Goal: Task Accomplishment & Management: Use online tool/utility

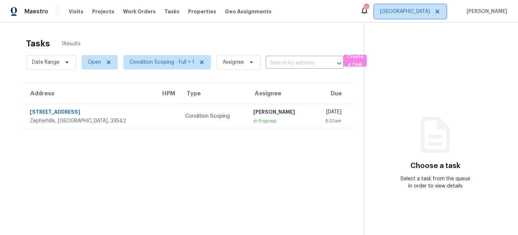
click at [430, 12] on span "[GEOGRAPHIC_DATA]" at bounding box center [405, 11] width 50 height 7
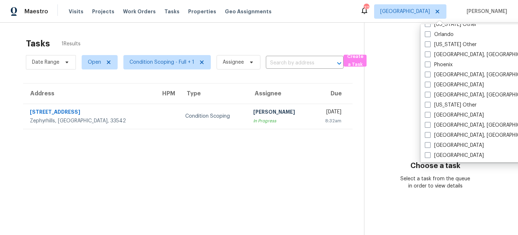
scroll to position [813, 0]
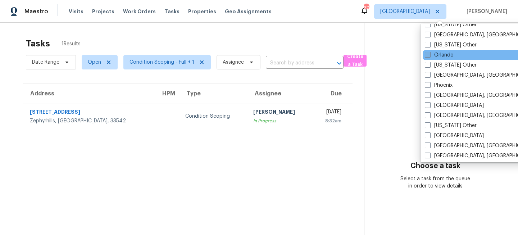
click at [435, 54] on label "Orlando" at bounding box center [439, 54] width 29 height 7
click at [430, 54] on input "Orlando" at bounding box center [427, 53] width 5 height 5
checkbox input "true"
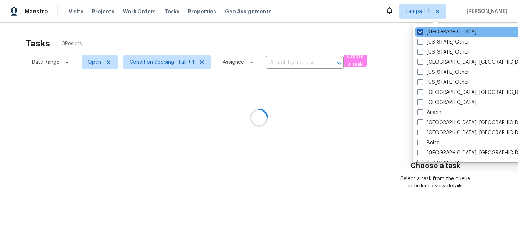
click at [432, 32] on label "[GEOGRAPHIC_DATA]" at bounding box center [446, 31] width 59 height 7
click at [422, 32] on input "[GEOGRAPHIC_DATA]" at bounding box center [419, 30] width 5 height 5
checkbox input "false"
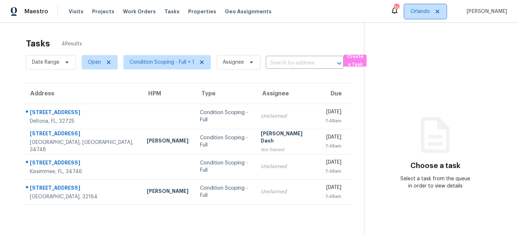
click at [430, 13] on span "Orlando" at bounding box center [420, 11] width 19 height 7
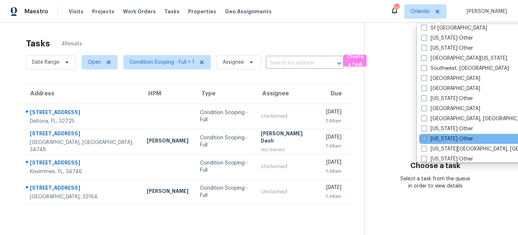
scroll to position [1011, 0]
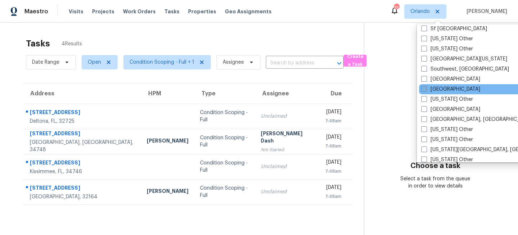
click at [430, 89] on label "[GEOGRAPHIC_DATA]" at bounding box center [450, 89] width 59 height 7
click at [426, 89] on input "[GEOGRAPHIC_DATA]" at bounding box center [423, 88] width 5 height 5
checkbox input "true"
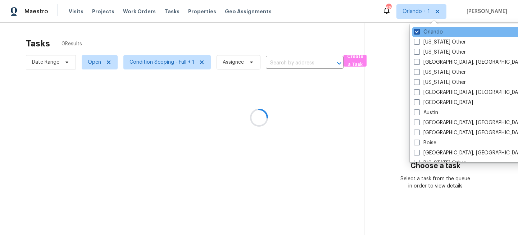
click at [431, 30] on label "Orlando" at bounding box center [428, 31] width 29 height 7
click at [419, 30] on input "Orlando" at bounding box center [416, 30] width 5 height 5
checkbox input "false"
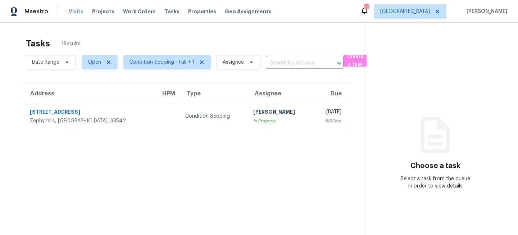
click at [69, 8] on span "Visits" at bounding box center [76, 11] width 15 height 7
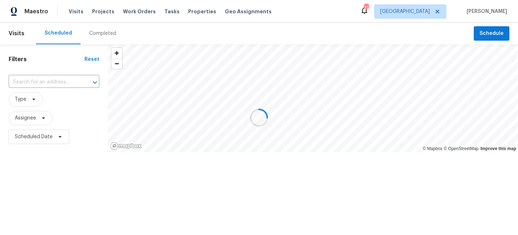
click at [31, 99] on div at bounding box center [259, 117] width 518 height 235
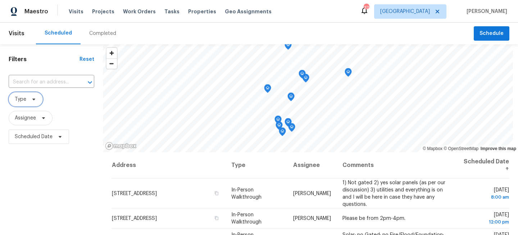
click at [36, 99] on icon at bounding box center [34, 99] width 6 height 6
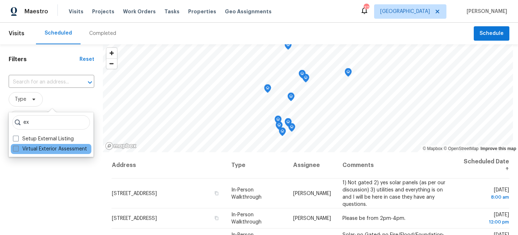
type input "ex"
click at [32, 148] on label "Virtual Exterior Assessment" at bounding box center [50, 148] width 74 height 7
click at [18, 148] on input "Virtual Exterior Assessment" at bounding box center [15, 147] width 5 height 5
checkbox input "true"
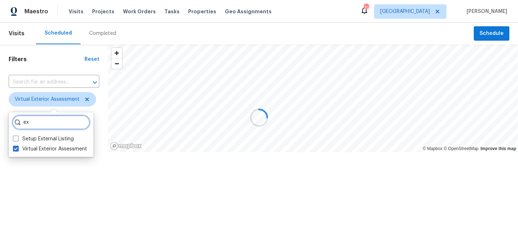
click at [42, 120] on input "ex" at bounding box center [51, 122] width 78 height 14
type input "e"
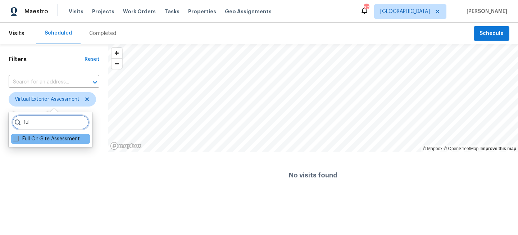
type input "ful"
click at [42, 139] on label "Full On-Site Assessment" at bounding box center [46, 138] width 67 height 7
click at [18, 139] on input "Full On-Site Assessment" at bounding box center [15, 137] width 5 height 5
checkbox input "true"
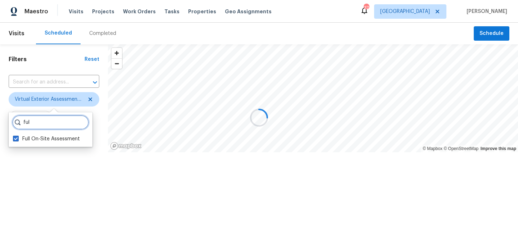
click at [42, 121] on input "ful" at bounding box center [50, 122] width 77 height 14
type input "f"
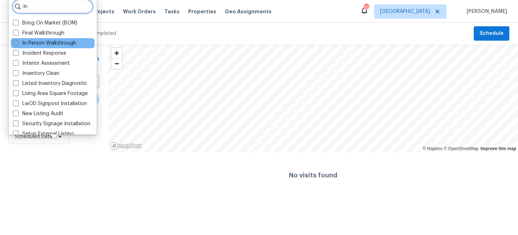
type input "in"
click at [46, 45] on label "In-Person Walkthrough" at bounding box center [44, 43] width 63 height 7
click at [18, 44] on input "In-Person Walkthrough" at bounding box center [15, 42] width 5 height 5
checkbox input "true"
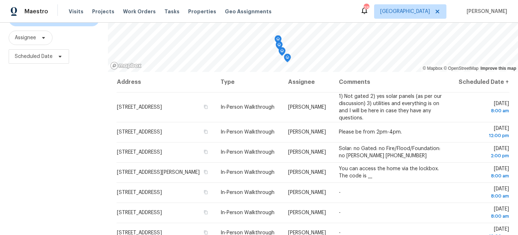
scroll to position [105, 0]
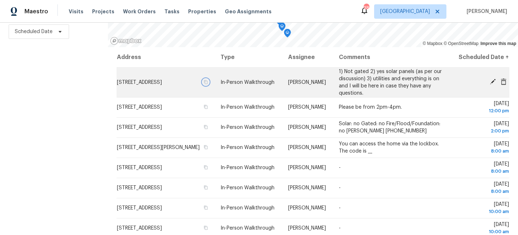
click at [208, 84] on icon "button" at bounding box center [206, 82] width 4 height 4
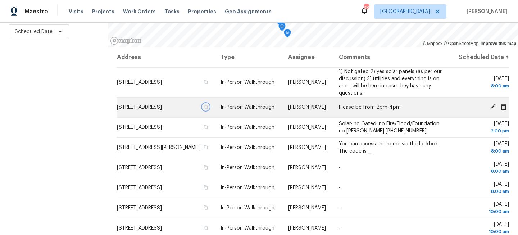
click at [209, 110] on button "button" at bounding box center [206, 107] width 6 height 6
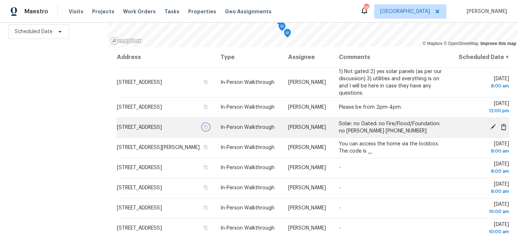
click at [208, 129] on icon "button" at bounding box center [206, 127] width 4 height 4
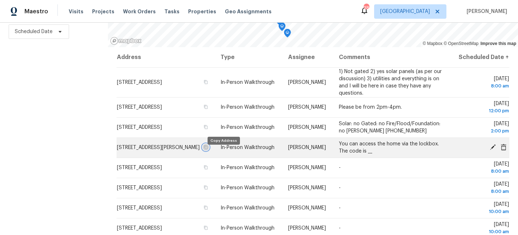
click at [208, 149] on icon "button" at bounding box center [206, 147] width 4 height 4
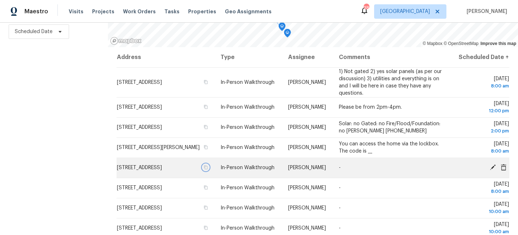
click at [208, 170] on icon "button" at bounding box center [206, 167] width 4 height 4
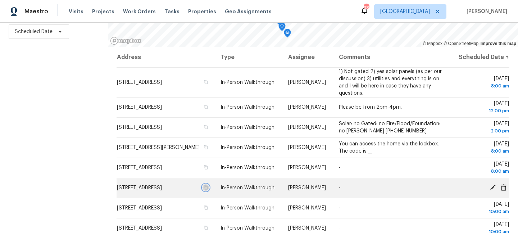
click at [208, 190] on icon "button" at bounding box center [206, 187] width 4 height 4
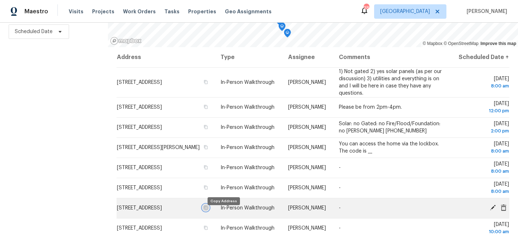
click at [208, 210] on icon "button" at bounding box center [206, 208] width 4 height 4
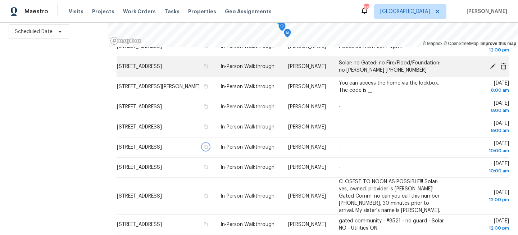
scroll to position [81, 0]
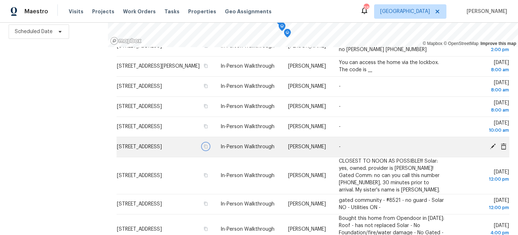
click at [208, 149] on icon "button" at bounding box center [206, 146] width 4 height 4
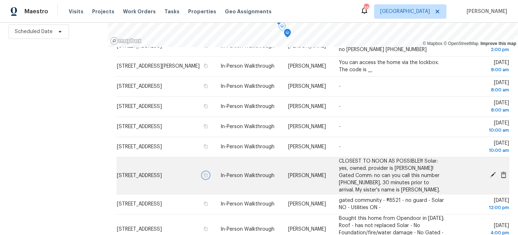
click at [208, 177] on icon "button" at bounding box center [206, 175] width 4 height 4
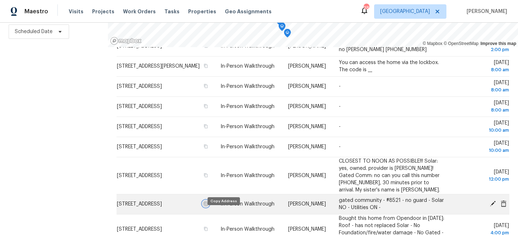
click at [208, 206] on icon "button" at bounding box center [206, 204] width 4 height 4
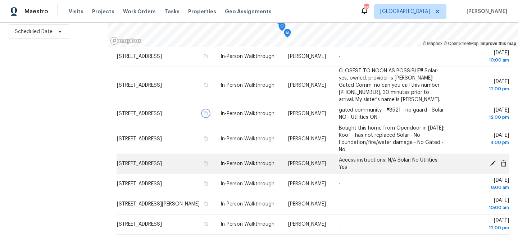
scroll to position [197, 0]
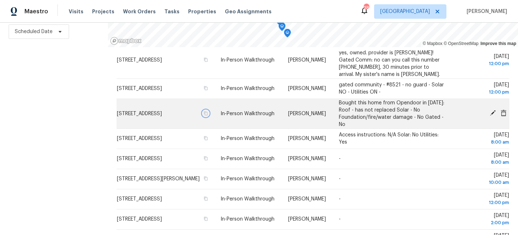
click at [208, 116] on icon "button" at bounding box center [206, 113] width 4 height 4
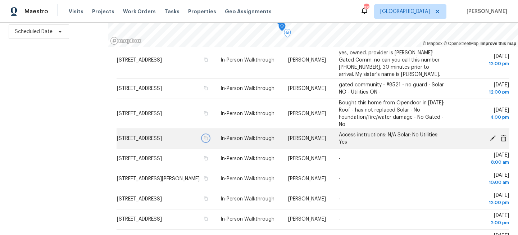
click at [208, 140] on icon "button" at bounding box center [206, 138] width 4 height 4
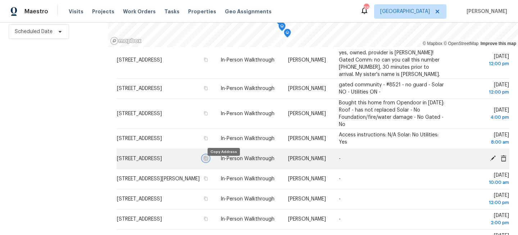
click at [208, 161] on icon "button" at bounding box center [206, 158] width 4 height 4
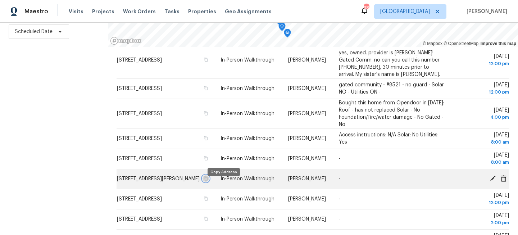
click at [208, 181] on icon "button" at bounding box center [206, 178] width 4 height 4
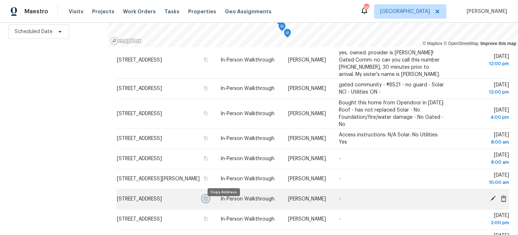
click at [209, 202] on button "button" at bounding box center [206, 198] width 6 height 6
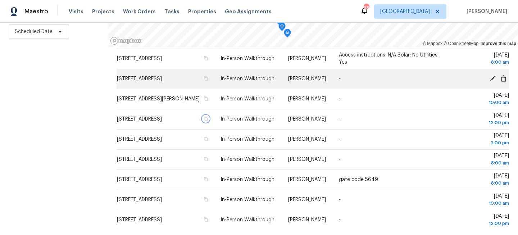
scroll to position [279, 0]
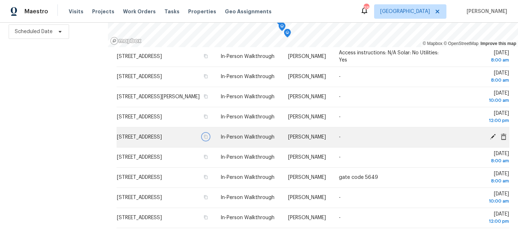
click at [208, 139] on icon "button" at bounding box center [206, 137] width 4 height 4
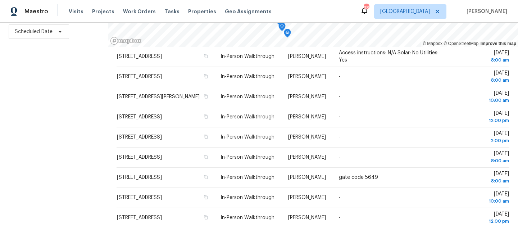
click at [75, 143] on div "Filters Reset ​ Virtual Exterior Assessment + 2 Assignee Scheduled Date" at bounding box center [54, 87] width 108 height 296
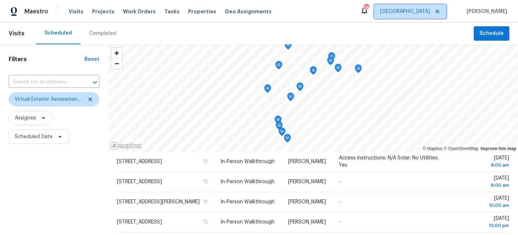
click at [430, 14] on span "Tampa" at bounding box center [405, 11] width 50 height 7
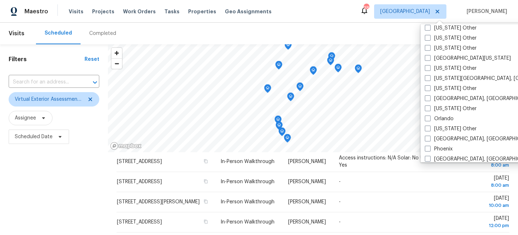
scroll to position [767, 0]
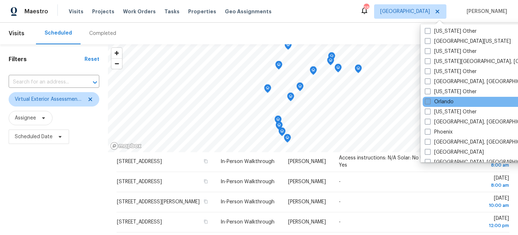
click at [435, 101] on label "Orlando" at bounding box center [439, 101] width 29 height 7
click at [430, 101] on input "Orlando" at bounding box center [427, 100] width 5 height 5
checkbox input "true"
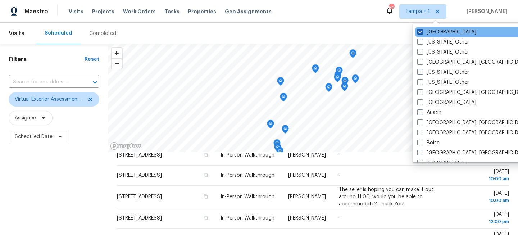
click at [432, 32] on label "Tampa" at bounding box center [446, 31] width 59 height 7
click at [422, 32] on input "Tampa" at bounding box center [419, 30] width 5 height 5
checkbox input "false"
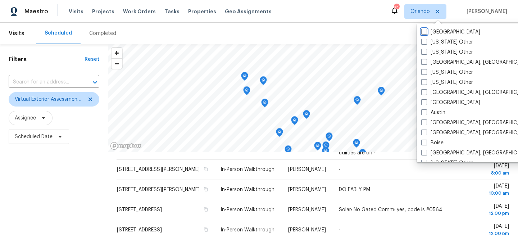
scroll to position [263, 0]
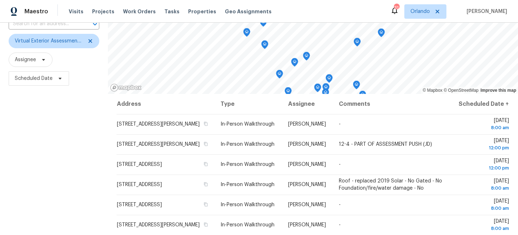
scroll to position [105, 0]
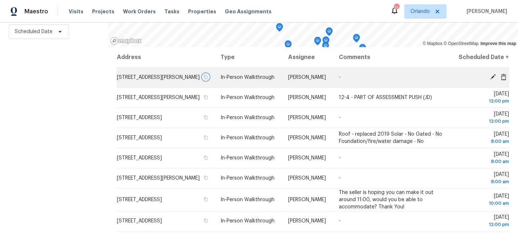
click at [208, 79] on icon "button" at bounding box center [206, 77] width 4 height 4
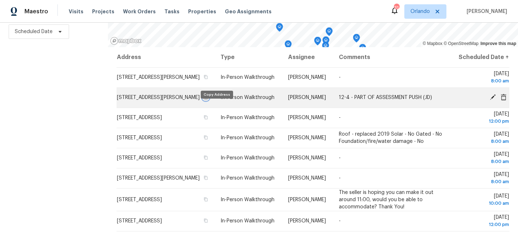
click at [208, 99] on icon "button" at bounding box center [206, 97] width 4 height 4
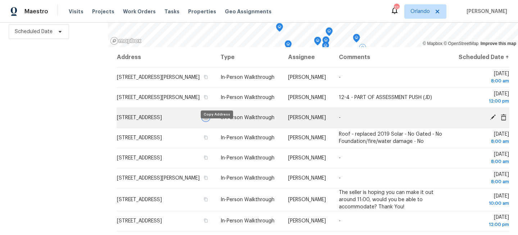
click at [208, 119] on icon "button" at bounding box center [206, 117] width 4 height 4
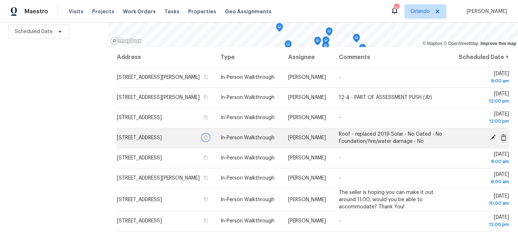
click at [208, 140] on icon "button" at bounding box center [206, 138] width 4 height 4
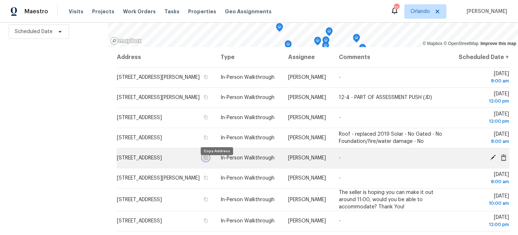
click at [208, 160] on icon "button" at bounding box center [206, 157] width 4 height 4
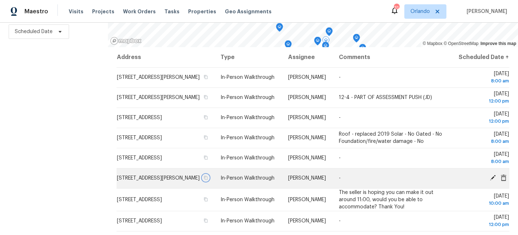
click at [208, 180] on icon "button" at bounding box center [206, 178] width 4 height 4
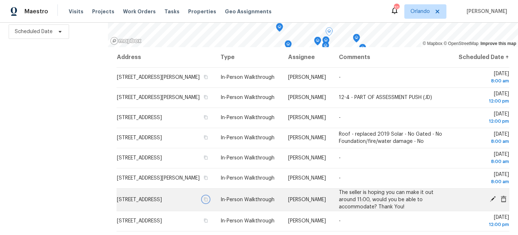
click at [208, 202] on icon "button" at bounding box center [206, 199] width 4 height 4
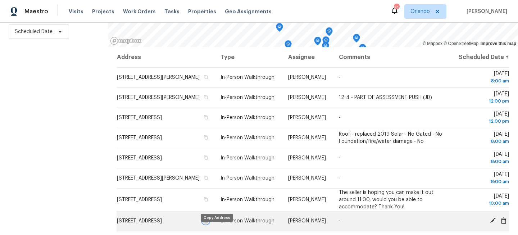
click at [208, 223] on icon "button" at bounding box center [206, 220] width 4 height 4
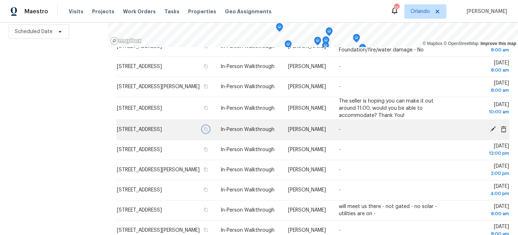
scroll to position [122, 0]
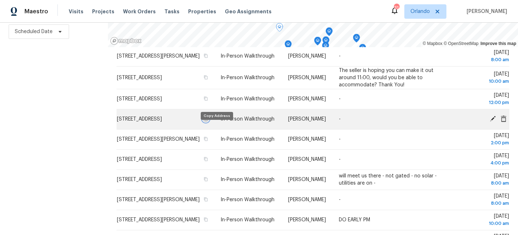
click at [208, 121] on icon "button" at bounding box center [206, 119] width 4 height 4
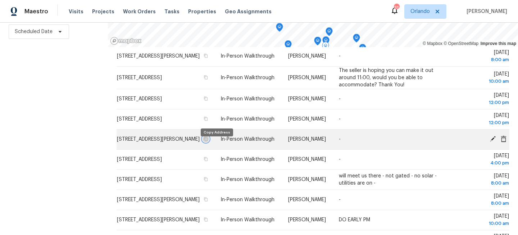
click at [208, 141] on icon "button" at bounding box center [206, 139] width 4 height 4
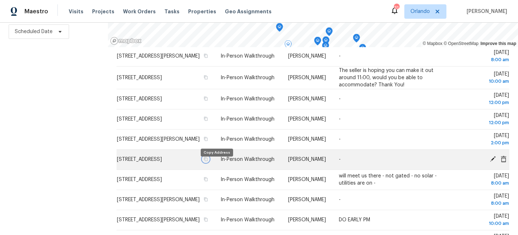
click at [208, 161] on icon "button" at bounding box center [206, 159] width 4 height 4
click at [209, 162] on button "button" at bounding box center [206, 159] width 6 height 6
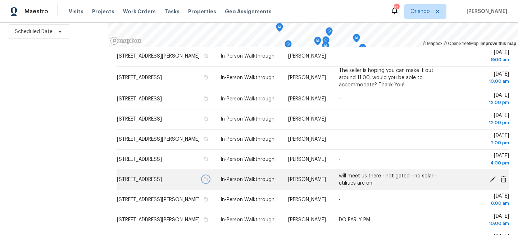
click at [208, 181] on icon "button" at bounding box center [206, 179] width 4 height 4
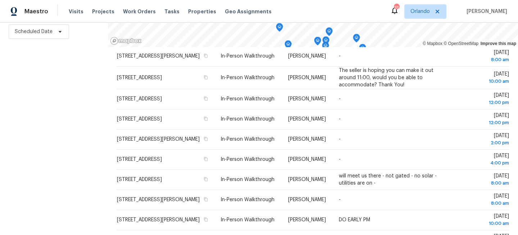
click at [50, 130] on div "Filters Reset ​ Virtual Exterior Assessment + 2 Assignee Scheduled Date" at bounding box center [54, 87] width 108 height 296
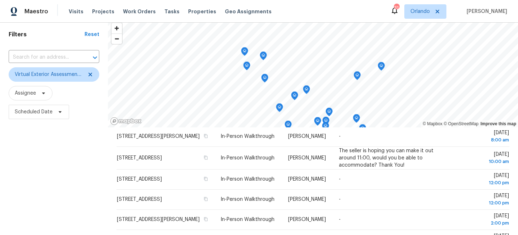
scroll to position [0, 0]
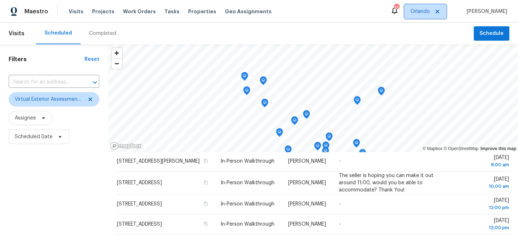
click at [428, 16] on span "Orlando" at bounding box center [426, 11] width 42 height 14
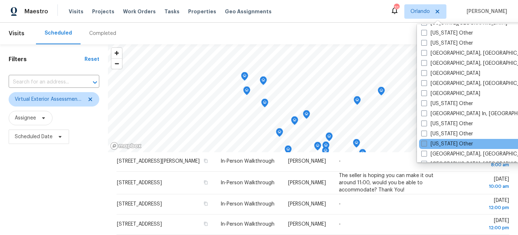
scroll to position [465, 0]
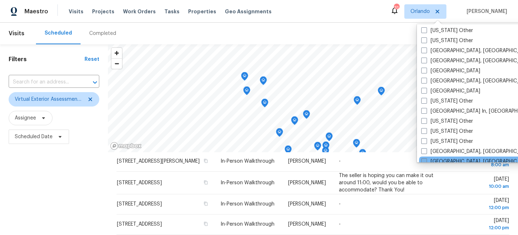
click at [425, 159] on span at bounding box center [424, 161] width 6 height 6
click at [425, 159] on input "Miami, FL" at bounding box center [423, 160] width 5 height 5
checkbox input "true"
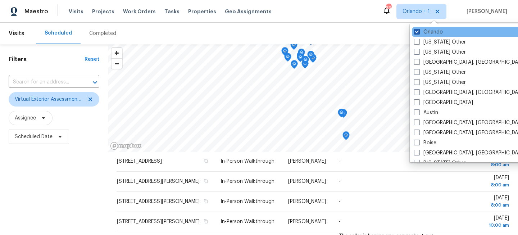
click at [429, 33] on label "Orlando" at bounding box center [428, 31] width 29 height 7
click at [419, 33] on input "Orlando" at bounding box center [416, 30] width 5 height 5
checkbox input "false"
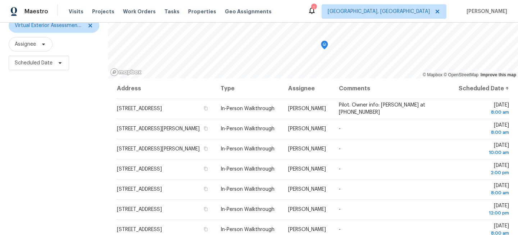
scroll to position [105, 0]
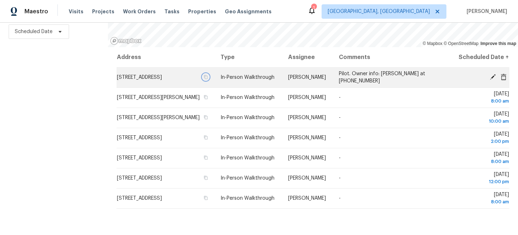
click at [208, 79] on icon "button" at bounding box center [206, 77] width 4 height 4
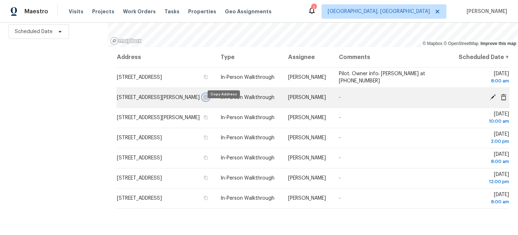
click at [208, 99] on icon "button" at bounding box center [206, 97] width 4 height 4
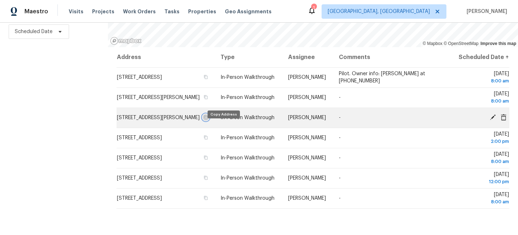
click at [208, 119] on icon "button" at bounding box center [206, 117] width 4 height 4
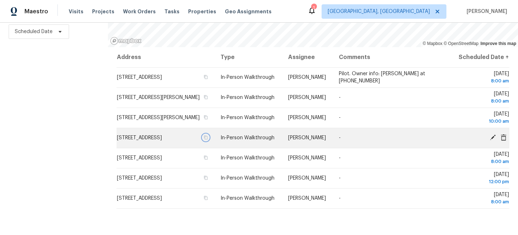
click at [208, 140] on icon "button" at bounding box center [206, 138] width 4 height 4
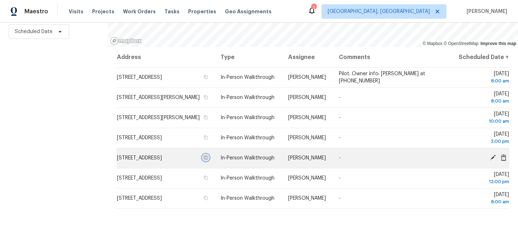
click at [208, 160] on icon "button" at bounding box center [206, 158] width 4 height 4
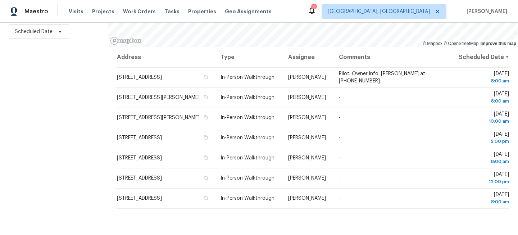
click at [61, 84] on div "Filters Reset ​ Virtual Exterior Assessment + 2 Assignee Scheduled Date" at bounding box center [54, 87] width 108 height 296
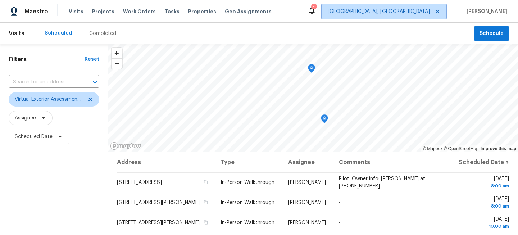
click at [430, 11] on span "Miami, FL" at bounding box center [379, 11] width 102 height 7
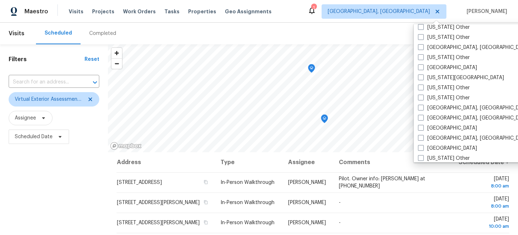
scroll to position [408, 0]
click at [432, 66] on label "[GEOGRAPHIC_DATA]" at bounding box center [447, 67] width 59 height 7
click at [423, 66] on input "[GEOGRAPHIC_DATA]" at bounding box center [420, 66] width 5 height 5
checkbox input "true"
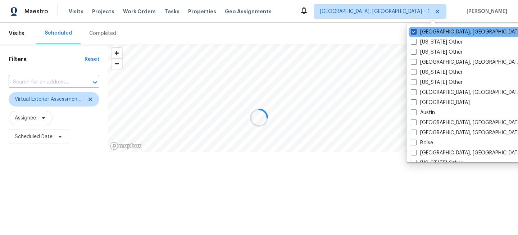
click at [426, 30] on label "Miami, FL" at bounding box center [467, 31] width 112 height 7
click at [416, 30] on input "Miami, FL" at bounding box center [413, 30] width 5 height 5
checkbox input "false"
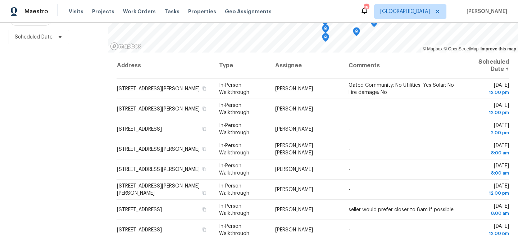
scroll to position [105, 0]
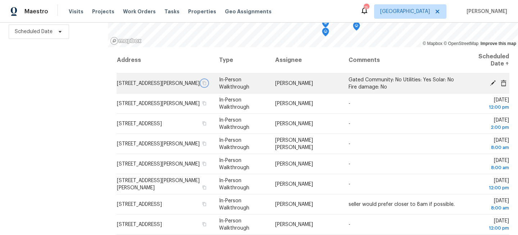
click at [206, 85] on icon "button" at bounding box center [205, 83] width 4 height 4
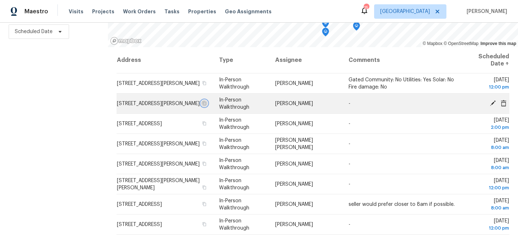
click at [207, 103] on icon "button" at bounding box center [204, 103] width 4 height 4
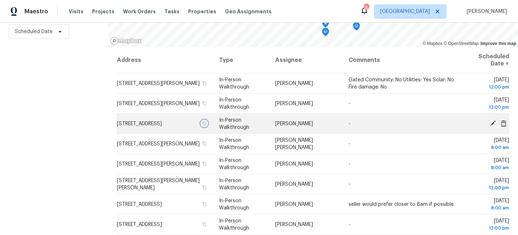
click at [206, 125] on icon "button" at bounding box center [205, 123] width 4 height 4
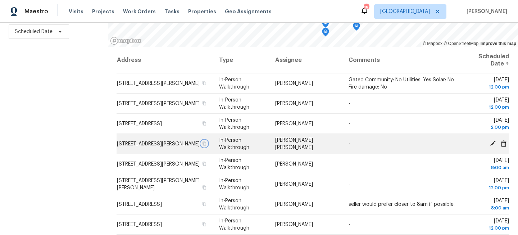
click at [207, 146] on icon "button" at bounding box center [204, 143] width 4 height 4
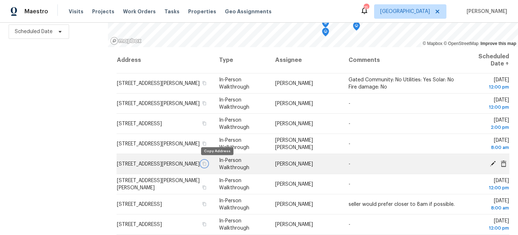
click at [206, 164] on icon "button" at bounding box center [205, 164] width 4 height 4
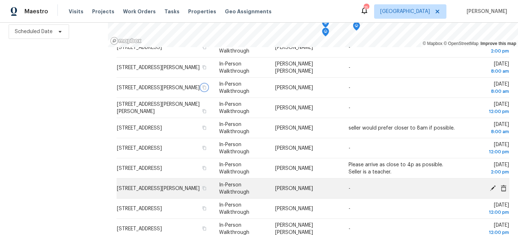
scroll to position [85, 0]
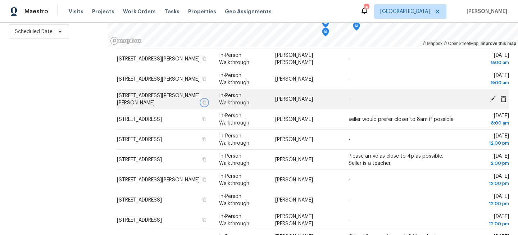
click at [206, 104] on icon "button" at bounding box center [205, 102] width 4 height 4
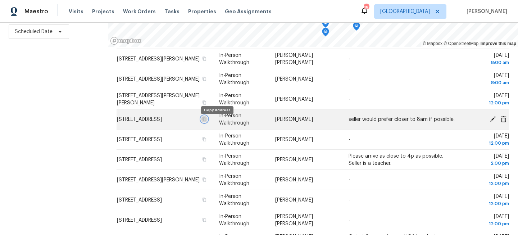
click at [206, 121] on icon "button" at bounding box center [205, 119] width 4 height 4
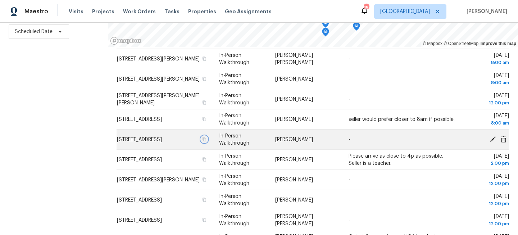
click at [207, 139] on icon "button" at bounding box center [204, 139] width 4 height 4
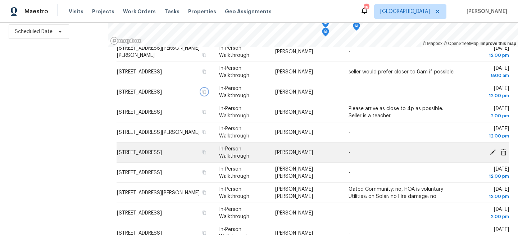
scroll to position [146, 0]
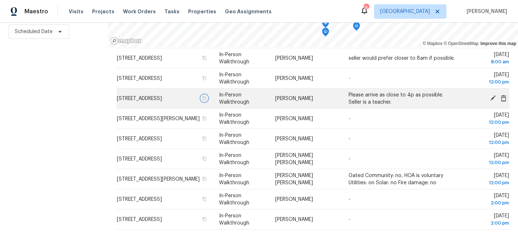
click at [207, 99] on icon "button" at bounding box center [204, 98] width 4 height 4
